Goal: Navigation & Orientation: Find specific page/section

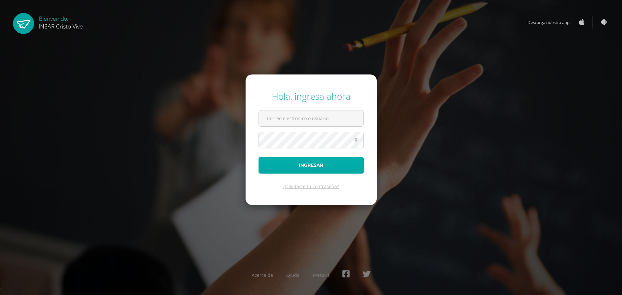
type input "hugomeridazurita@insarycristovive.edu.gt"
click at [323, 169] on button "Ingresar" at bounding box center [310, 165] width 105 height 17
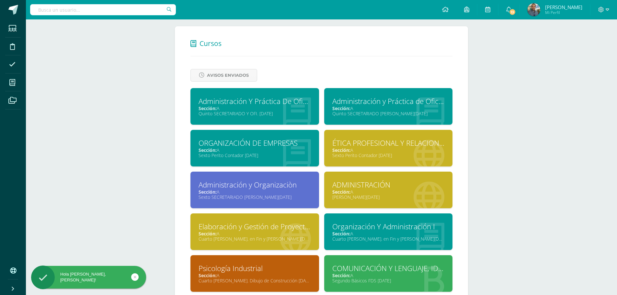
scroll to position [352, 0]
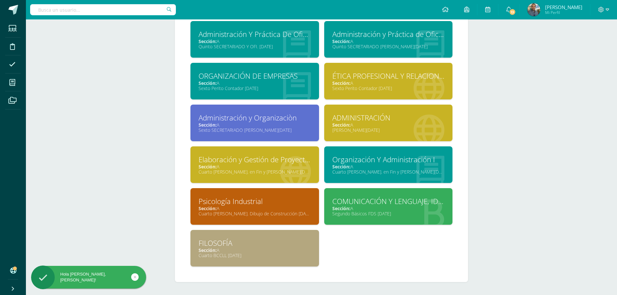
click at [412, 219] on div "COMUNICACIÓN Y LENGUAJE, IDIOMA ESPAÑOL Sección: A Segundo Básicos FDS [DATE]" at bounding box center [388, 206] width 129 height 37
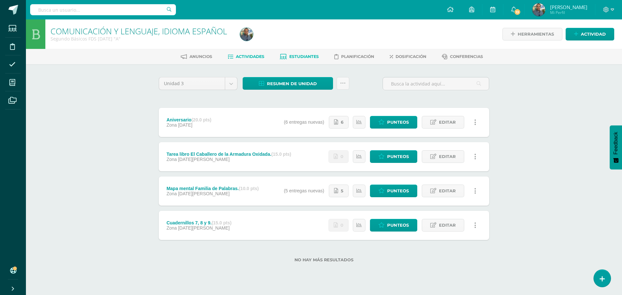
click at [301, 56] on span "Estudiantes" at bounding box center [303, 56] width 29 height 5
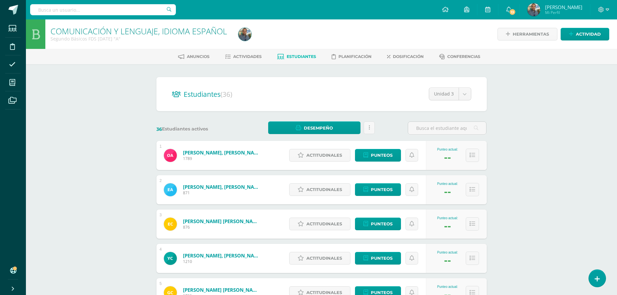
click at [572, 6] on span "[PERSON_NAME]" at bounding box center [563, 7] width 37 height 6
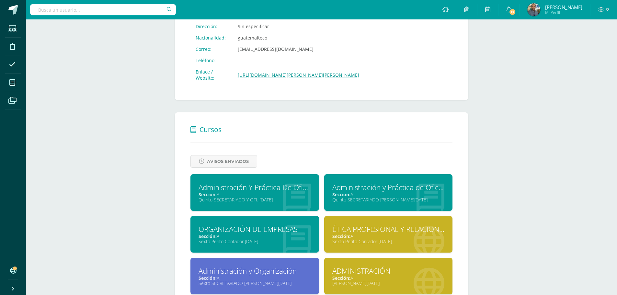
scroll to position [259, 0]
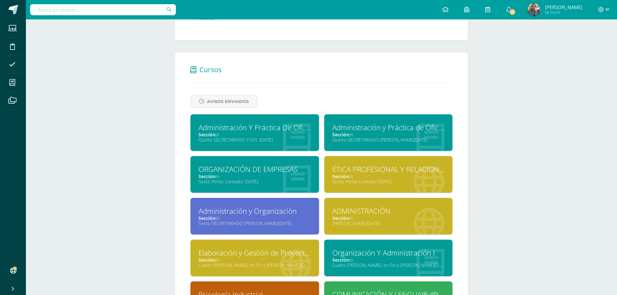
click at [363, 142] on div "Quinto SECRETARIADO B. SÁBADO" at bounding box center [388, 140] width 112 height 6
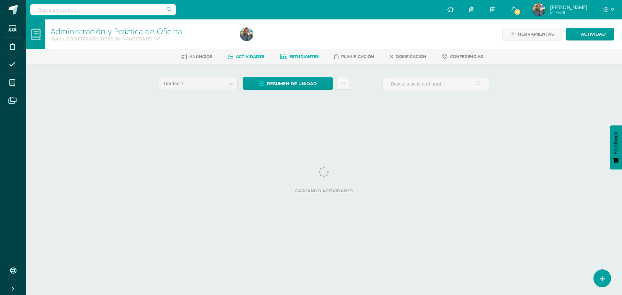
click at [299, 57] on span "Estudiantes" at bounding box center [303, 56] width 29 height 5
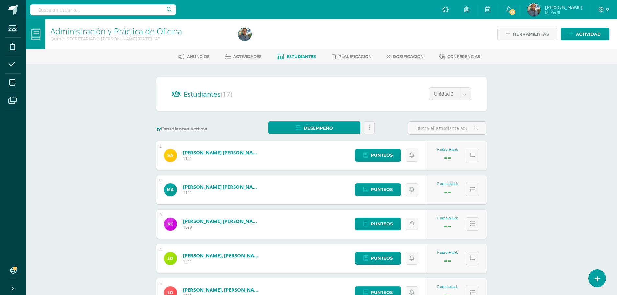
click at [574, 11] on span "Mi Perfil" at bounding box center [563, 13] width 37 height 6
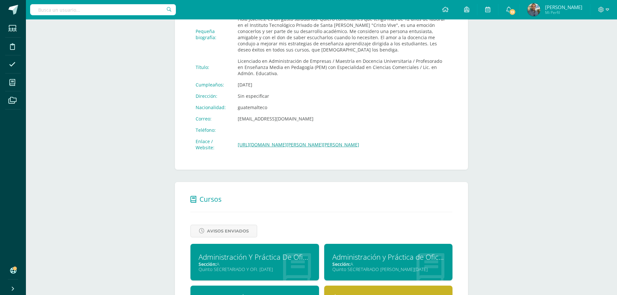
scroll to position [291, 0]
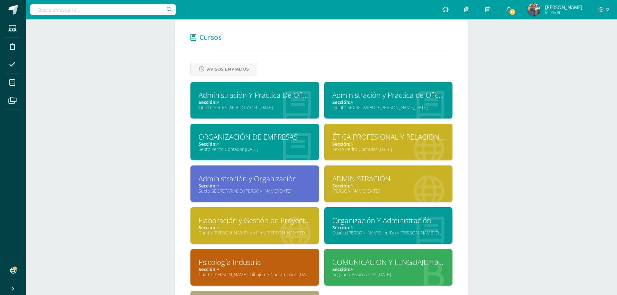
click at [288, 187] on div "Sección: A" at bounding box center [255, 186] width 112 height 6
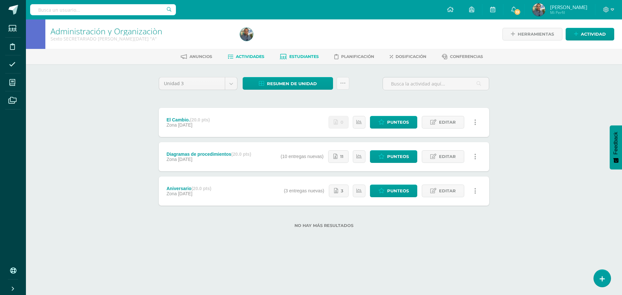
click at [301, 55] on span "Estudiantes" at bounding box center [303, 56] width 29 height 5
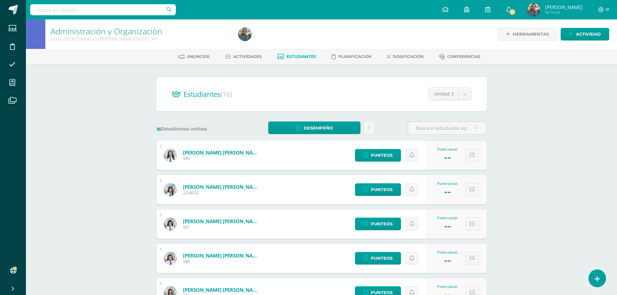
click at [565, 16] on span "Hugo Erick Mi Perfil" at bounding box center [555, 9] width 58 height 13
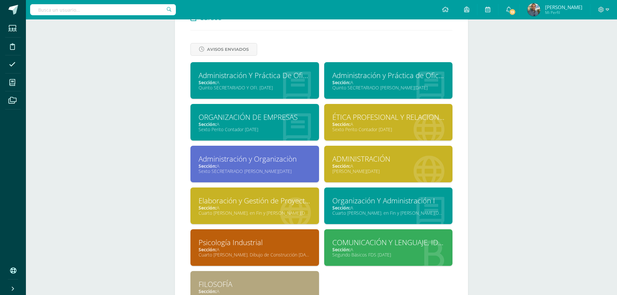
scroll to position [352, 0]
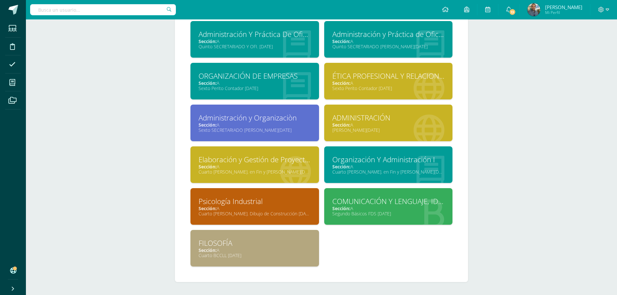
click at [288, 209] on div "Sección: A" at bounding box center [255, 208] width 112 height 6
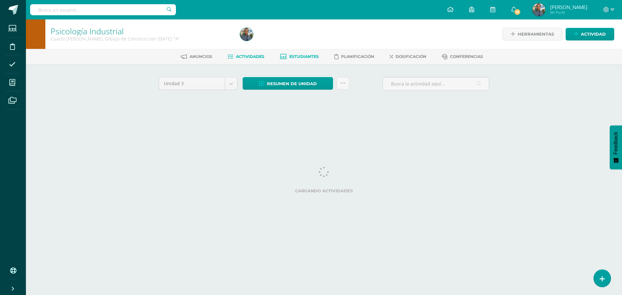
click at [301, 56] on span "Estudiantes" at bounding box center [303, 56] width 29 height 5
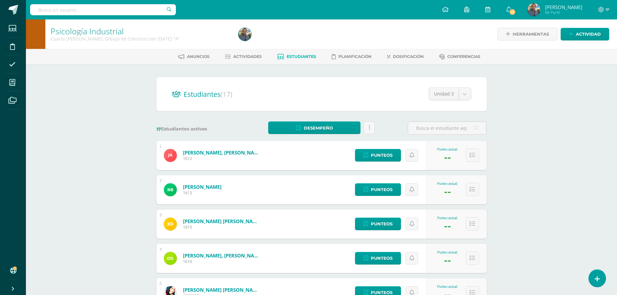
click at [564, 11] on span "Mi Perfil" at bounding box center [563, 13] width 37 height 6
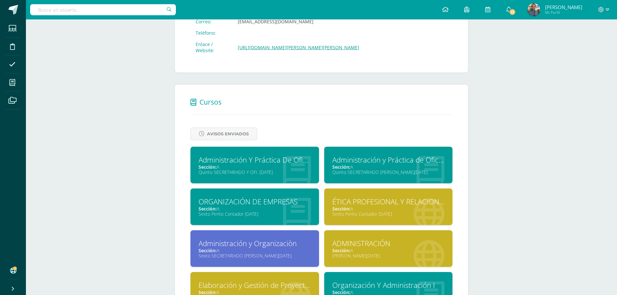
scroll to position [352, 0]
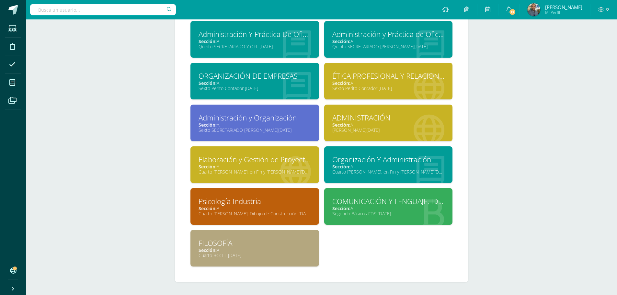
click at [293, 171] on div "Cuarto [PERSON_NAME]. en Fin y [PERSON_NAME][DATE]" at bounding box center [255, 172] width 112 height 6
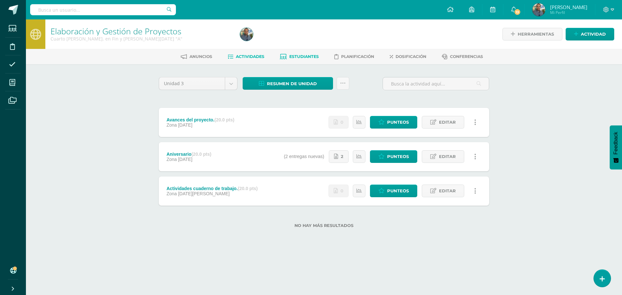
click at [306, 56] on span "Estudiantes" at bounding box center [303, 56] width 29 height 5
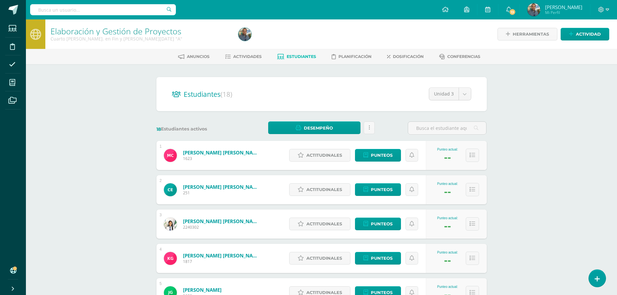
click at [563, 12] on span "Mi Perfil" at bounding box center [563, 13] width 37 height 6
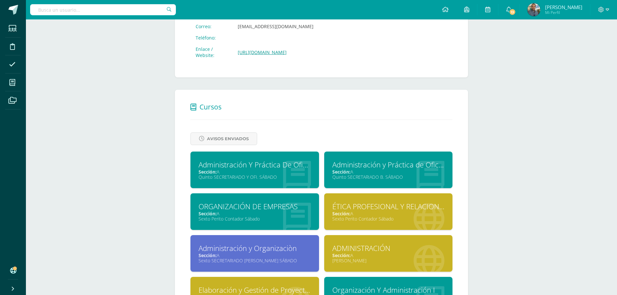
scroll to position [291, 0]
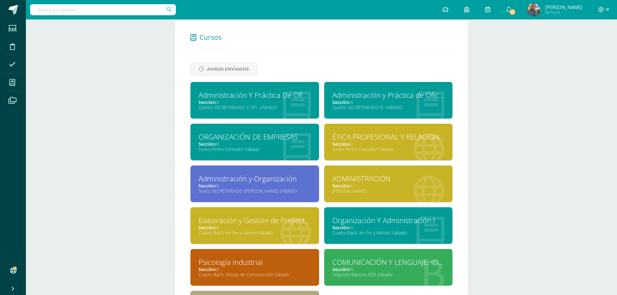
drag, startPoint x: 413, startPoint y: 187, endPoint x: 412, endPoint y: 183, distance: 3.6
click at [412, 187] on div "Sección: A" at bounding box center [388, 186] width 112 height 6
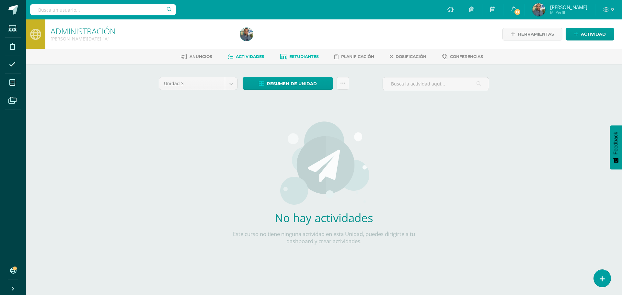
click at [293, 54] on link "Estudiantes" at bounding box center [299, 56] width 39 height 10
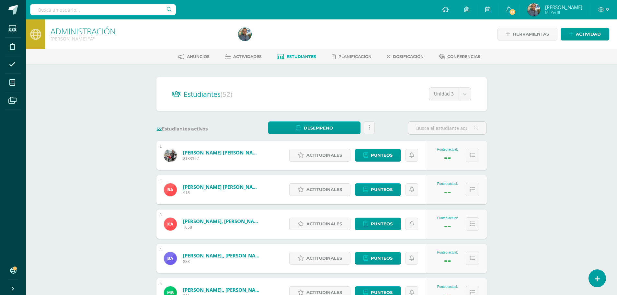
click at [567, 14] on span "Mi Perfil" at bounding box center [563, 13] width 37 height 6
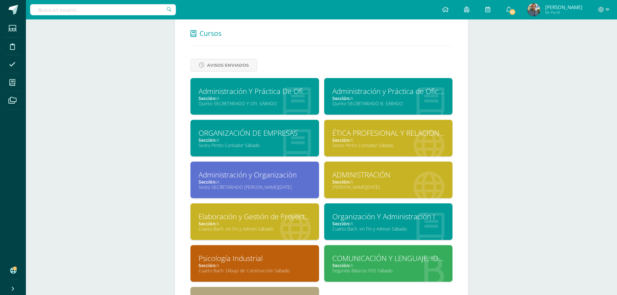
scroll to position [352, 0]
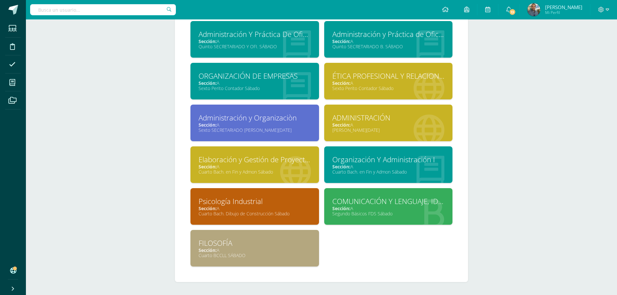
click at [293, 245] on div "FILOSOFÍA" at bounding box center [255, 243] width 112 height 10
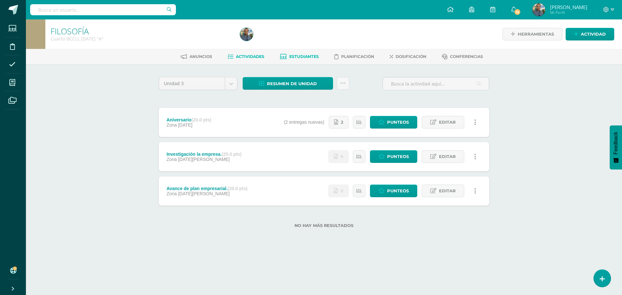
click at [305, 53] on link "Estudiantes" at bounding box center [299, 56] width 39 height 10
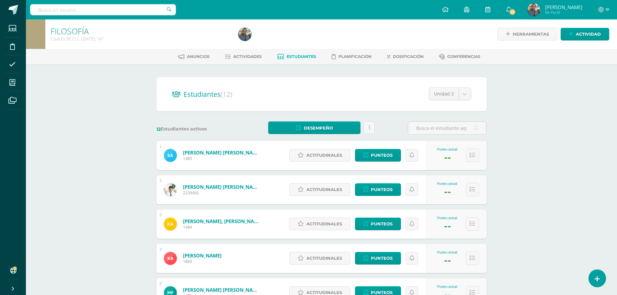
click at [564, 6] on span "[PERSON_NAME]" at bounding box center [563, 7] width 37 height 6
click at [565, 9] on span "[PERSON_NAME]" at bounding box center [563, 7] width 37 height 6
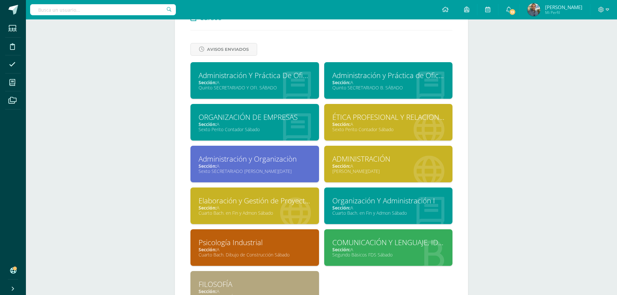
scroll to position [352, 0]
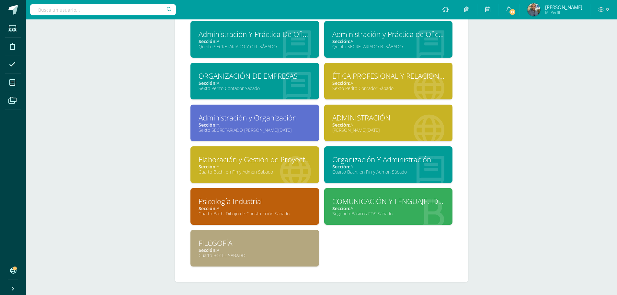
click at [297, 216] on div "Cuarto Bach. Dibujo de Construcción Sábado" at bounding box center [255, 214] width 112 height 6
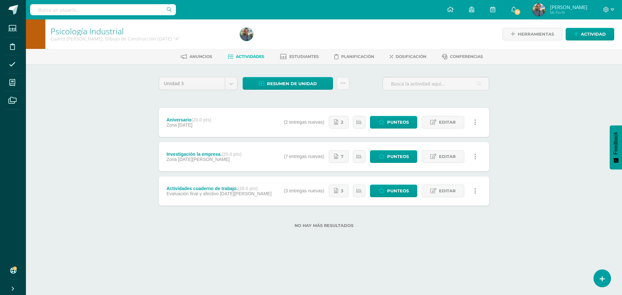
click at [575, 12] on span "Mi Perfil" at bounding box center [568, 13] width 37 height 6
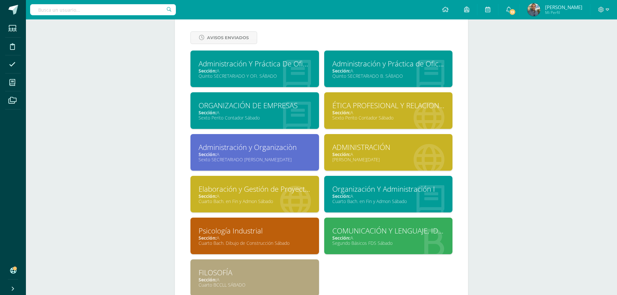
scroll to position [352, 0]
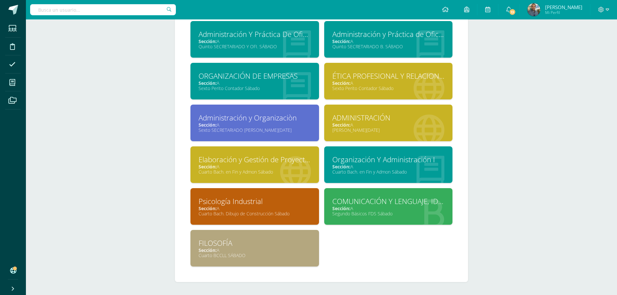
click at [351, 91] on div "Sexto Perito Contador Sábado" at bounding box center [388, 88] width 112 height 6
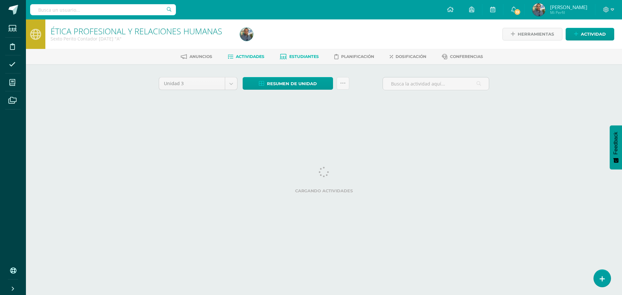
click at [292, 55] on span "Estudiantes" at bounding box center [303, 56] width 29 height 5
